Goal: Find specific page/section: Find specific page/section

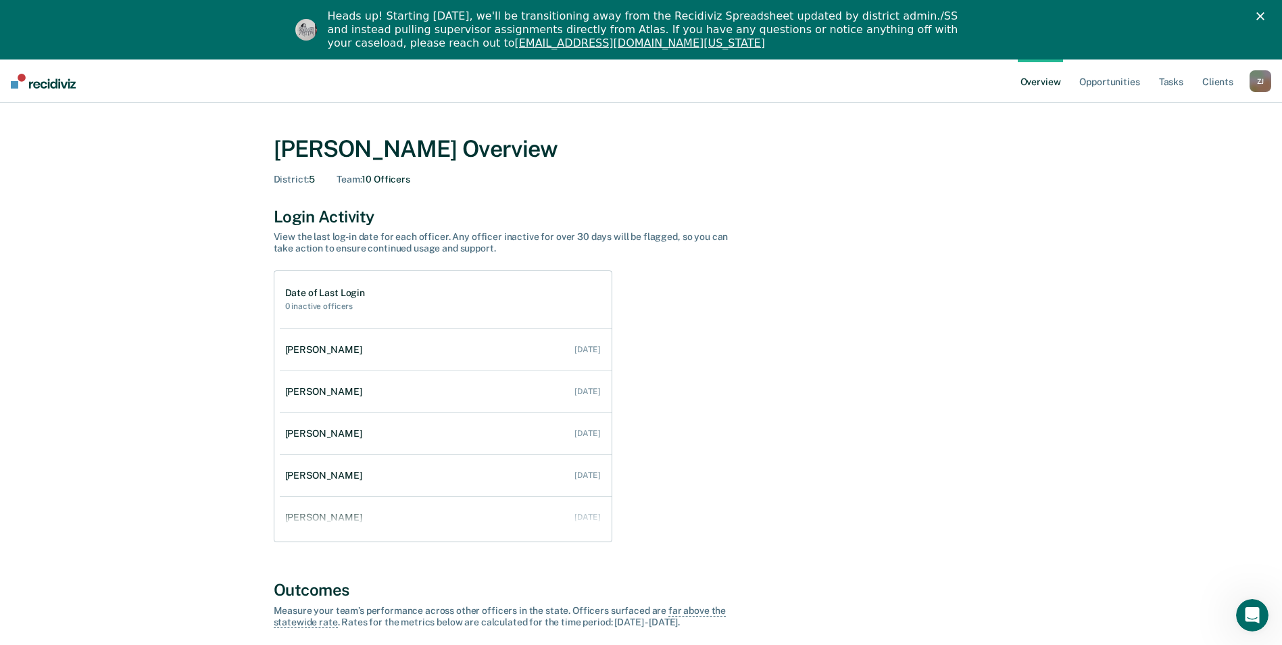
click at [1263, 78] on div "Z J" at bounding box center [1261, 81] width 22 height 22
click at [1175, 145] on link "Go to Operations" at bounding box center [1206, 146] width 109 height 11
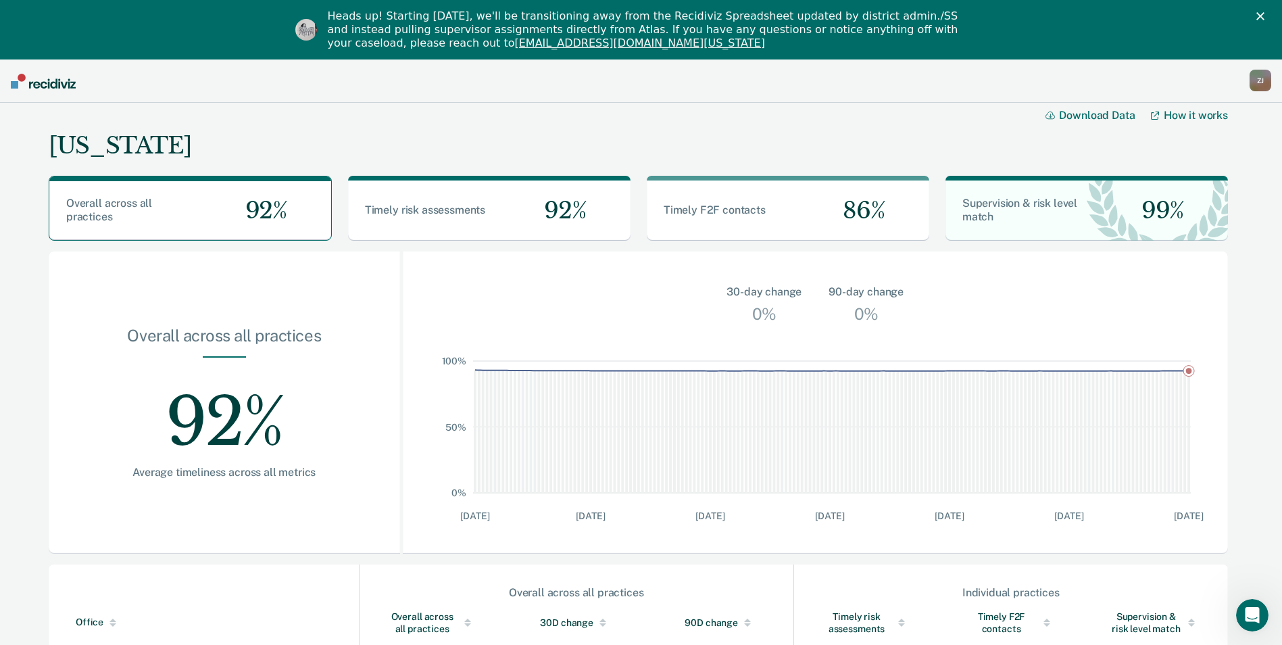
scroll to position [358, 0]
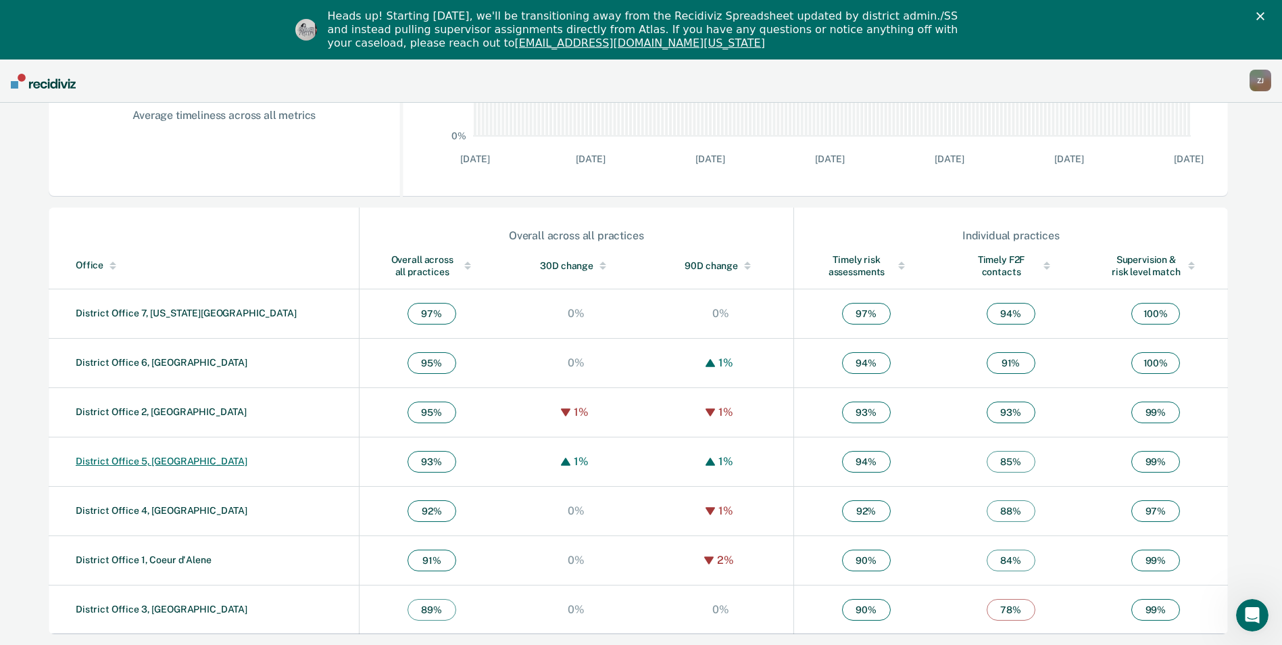
click at [128, 458] on link "District Office 5, [GEOGRAPHIC_DATA]" at bounding box center [162, 461] width 172 height 11
